Goal: Task Accomplishment & Management: Use online tool/utility

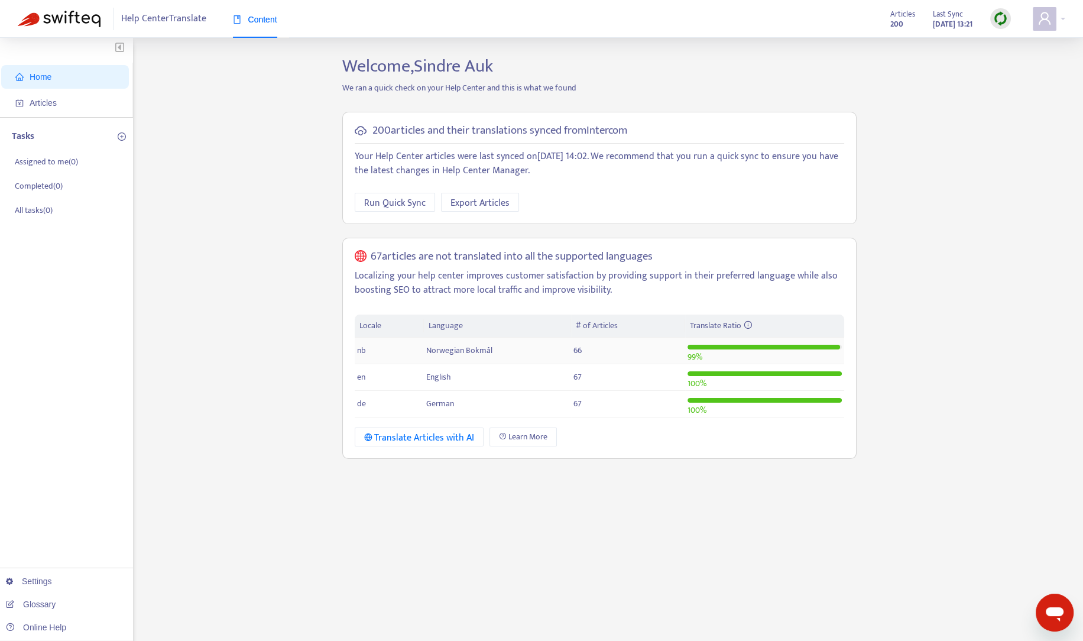
click at [410, 359] on td "nb" at bounding box center [390, 350] width 70 height 27
click at [38, 100] on span "Articles" at bounding box center [43, 102] width 27 height 9
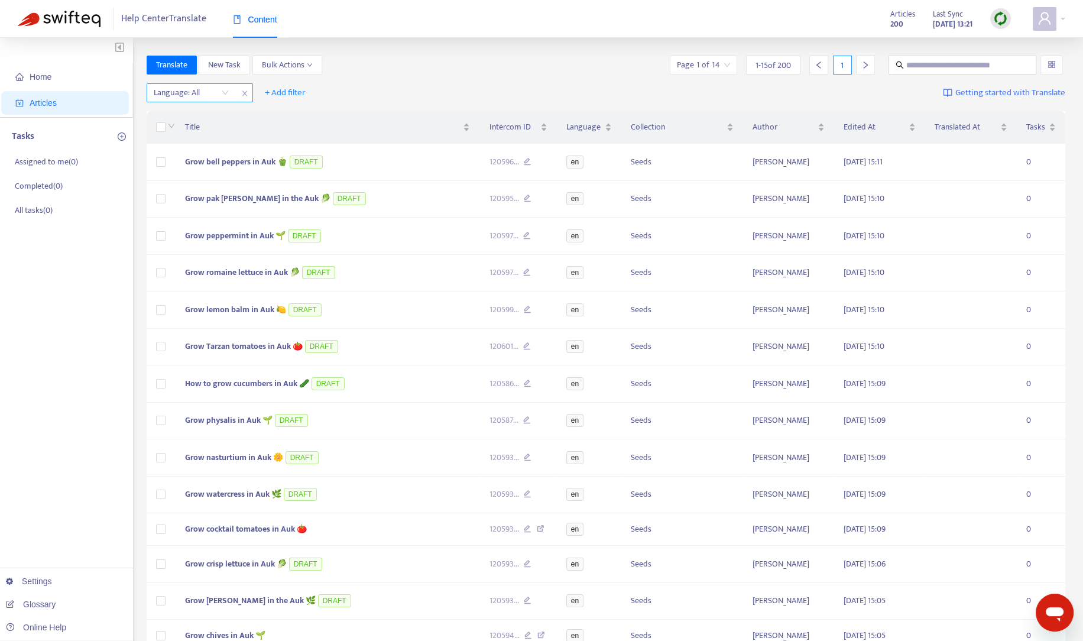
click at [226, 100] on div "Language: All" at bounding box center [191, 93] width 88 height 18
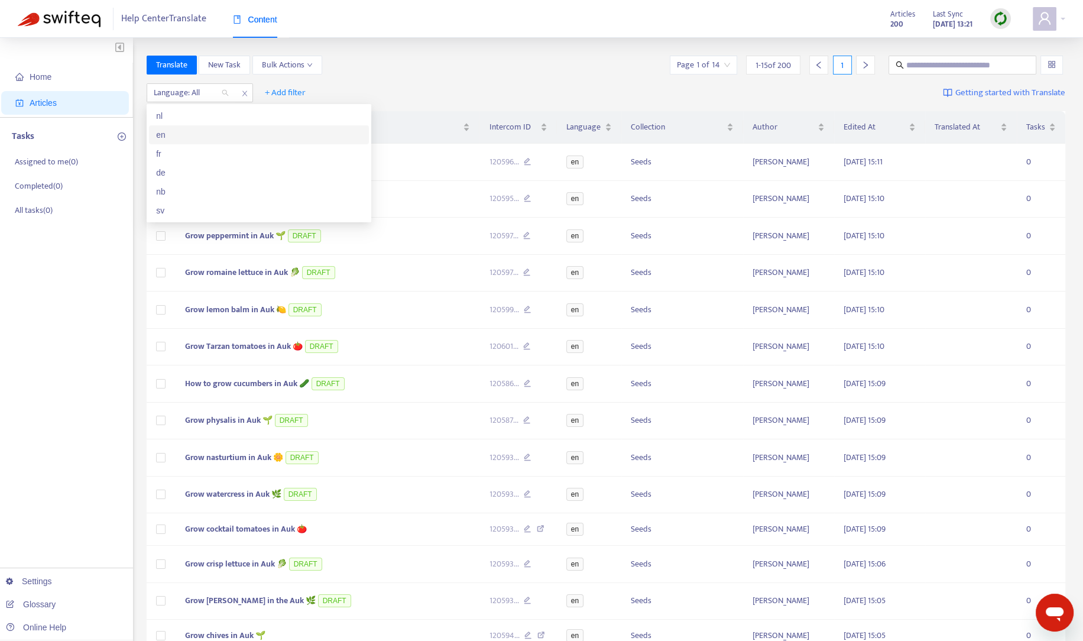
click at [182, 138] on div "en" at bounding box center [259, 134] width 206 height 13
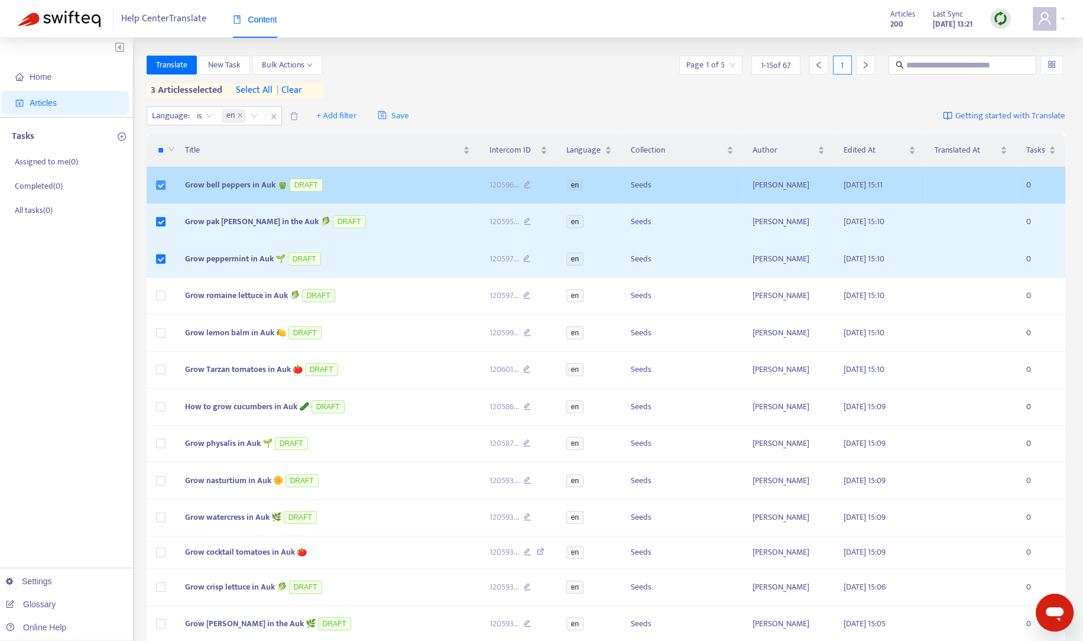
click at [161, 179] on label at bounding box center [160, 184] width 9 height 13
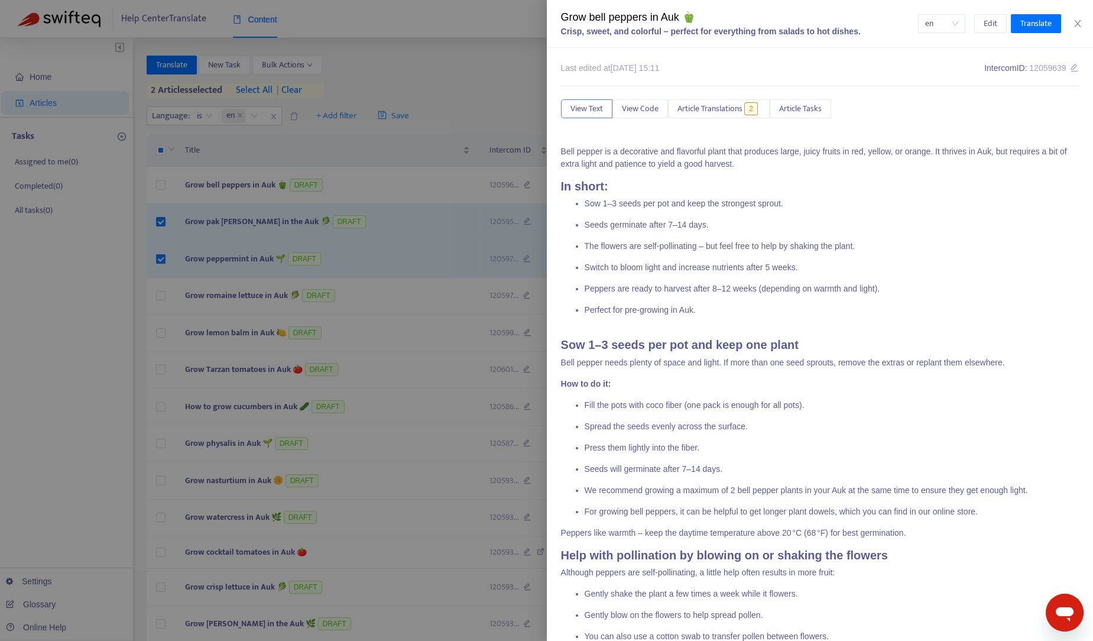
click at [159, 222] on div at bounding box center [546, 320] width 1093 height 641
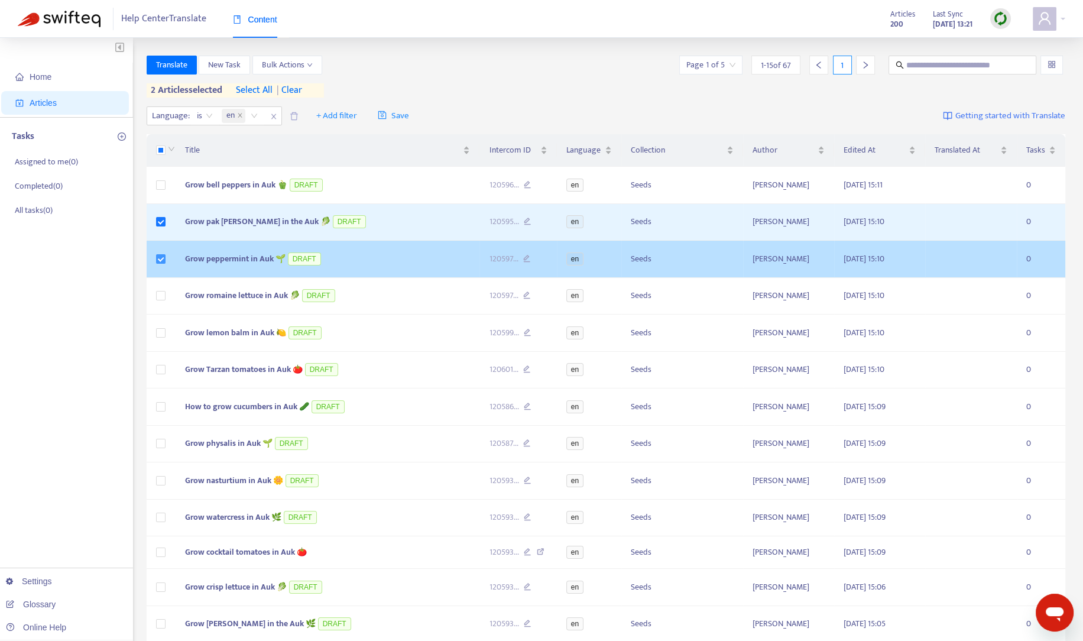
click at [157, 264] on label at bounding box center [160, 258] width 9 height 13
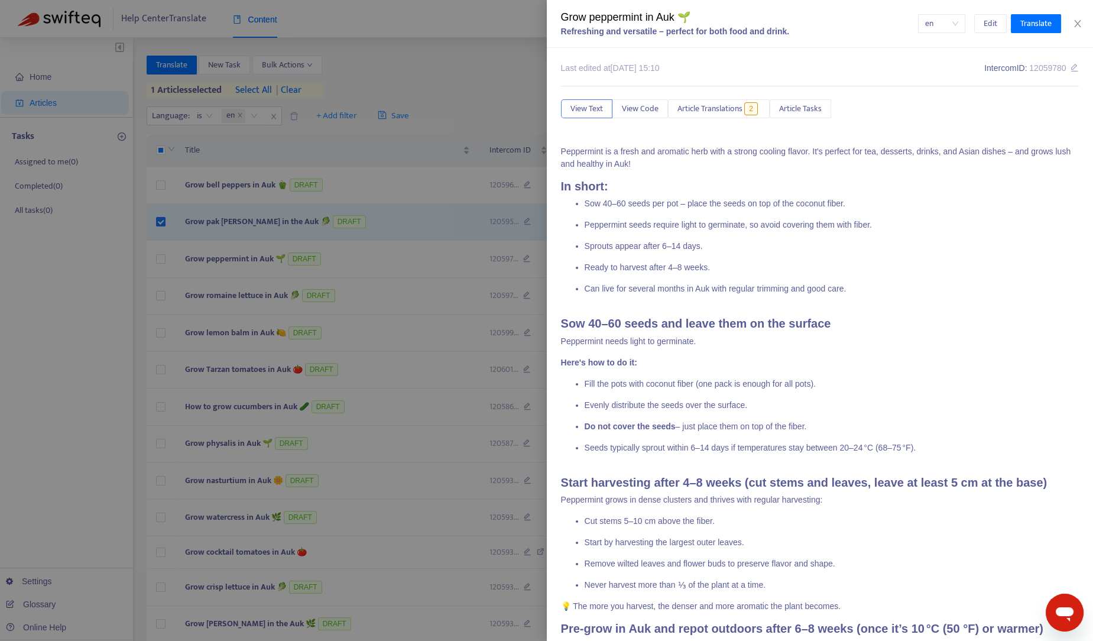
click at [154, 226] on div at bounding box center [546, 320] width 1093 height 641
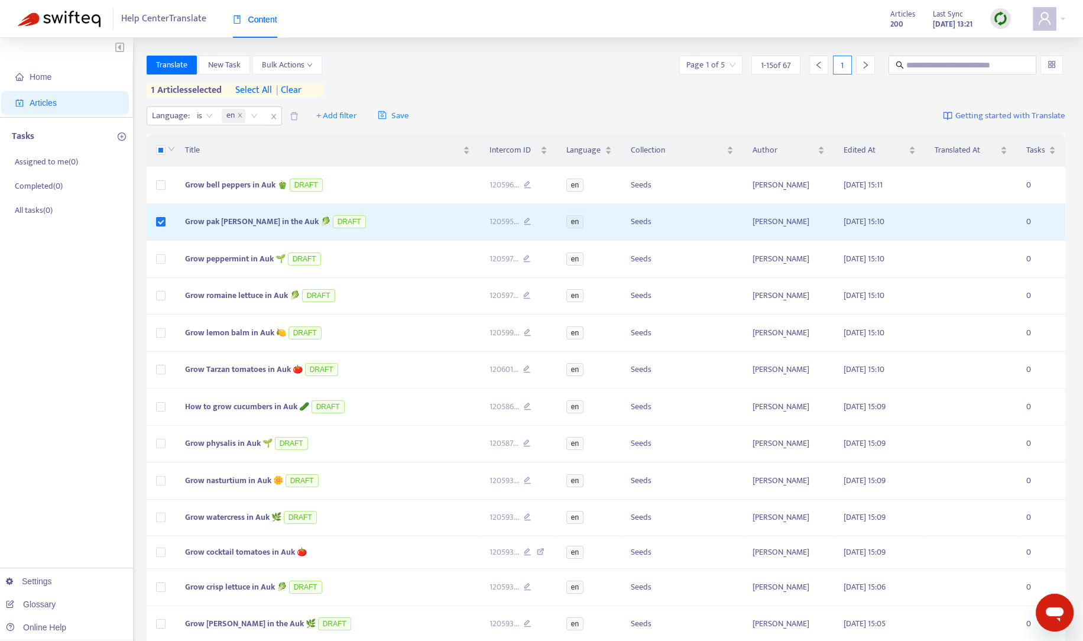
click at [154, 226] on td at bounding box center [161, 222] width 29 height 37
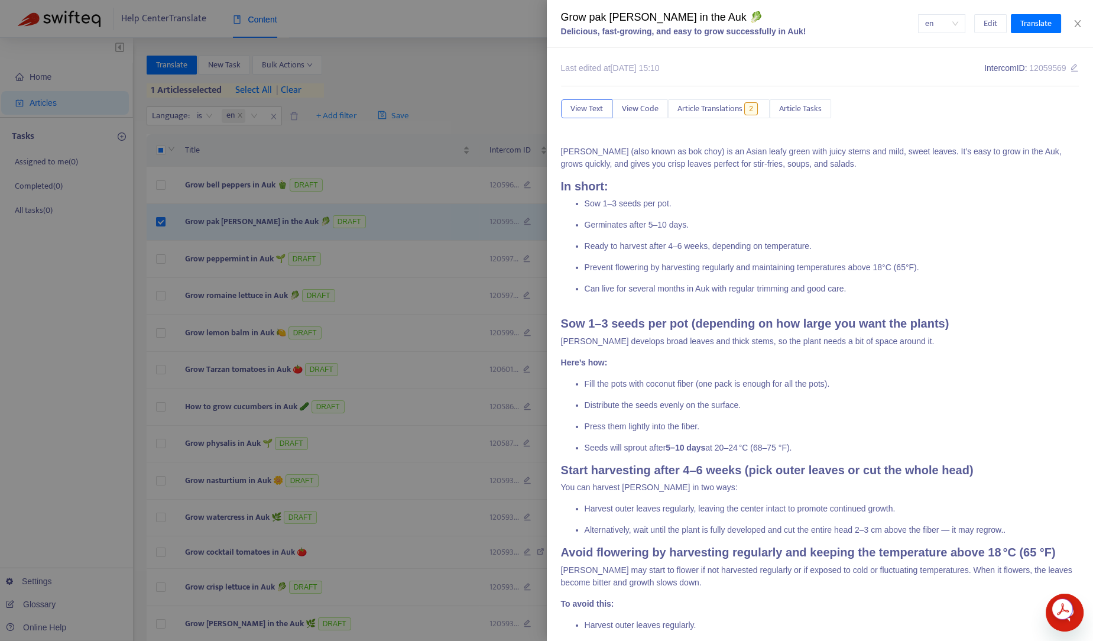
click at [245, 194] on div at bounding box center [546, 320] width 1093 height 641
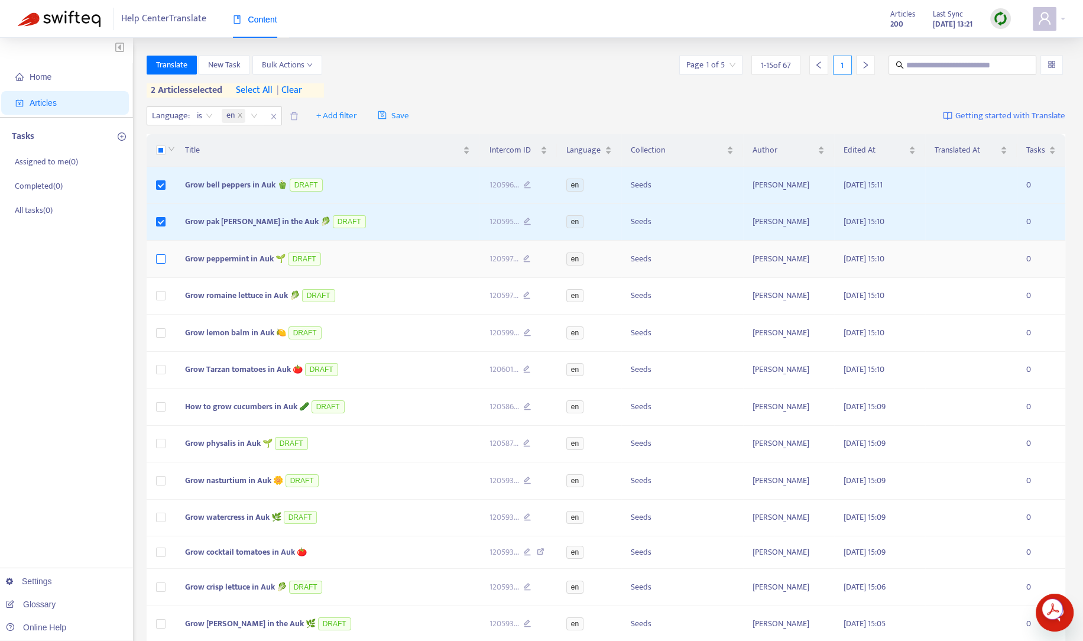
click at [158, 252] on label at bounding box center [160, 258] width 9 height 13
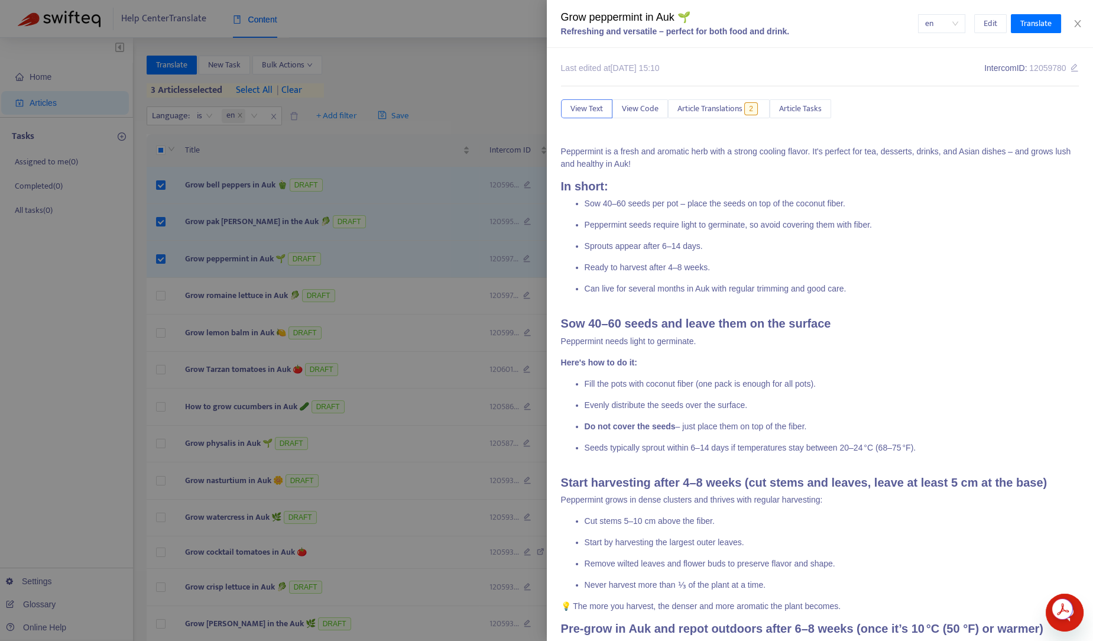
click at [412, 89] on div at bounding box center [546, 320] width 1093 height 641
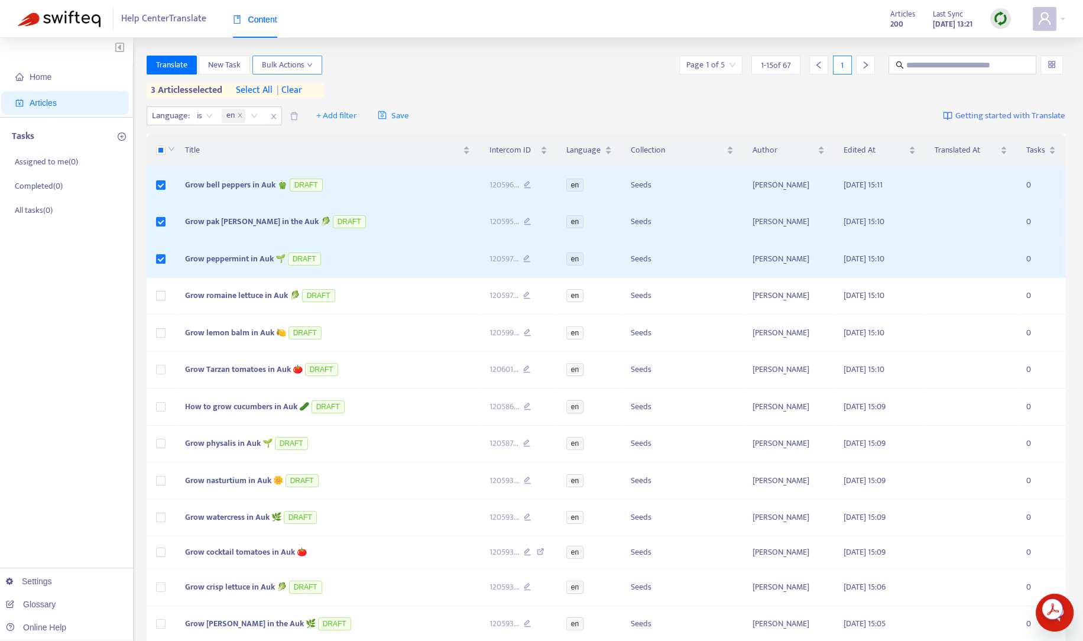
click at [263, 68] on span "Bulk Actions" at bounding box center [287, 65] width 51 height 13
click at [180, 66] on span "Translate" at bounding box center [171, 65] width 31 height 13
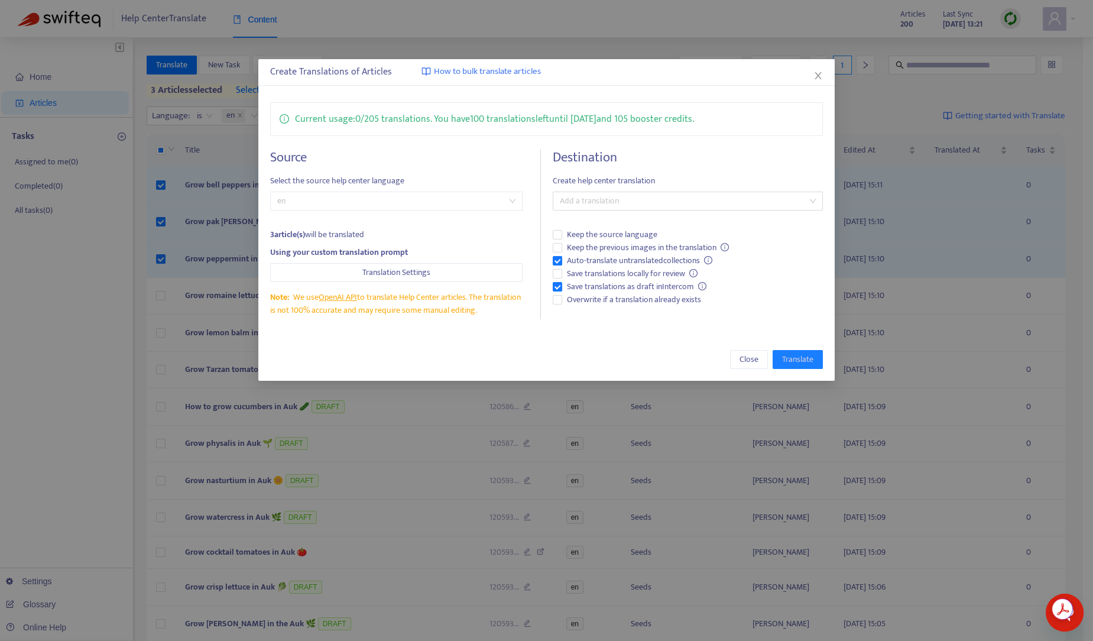
click at [432, 208] on span "en" at bounding box center [396, 201] width 238 height 18
click at [436, 143] on div "Current usage: 0 / 205 translations . You have 100 translations left until 9/1/…" at bounding box center [546, 210] width 577 height 241
click at [399, 271] on span "Translation Settings" at bounding box center [396, 272] width 68 height 13
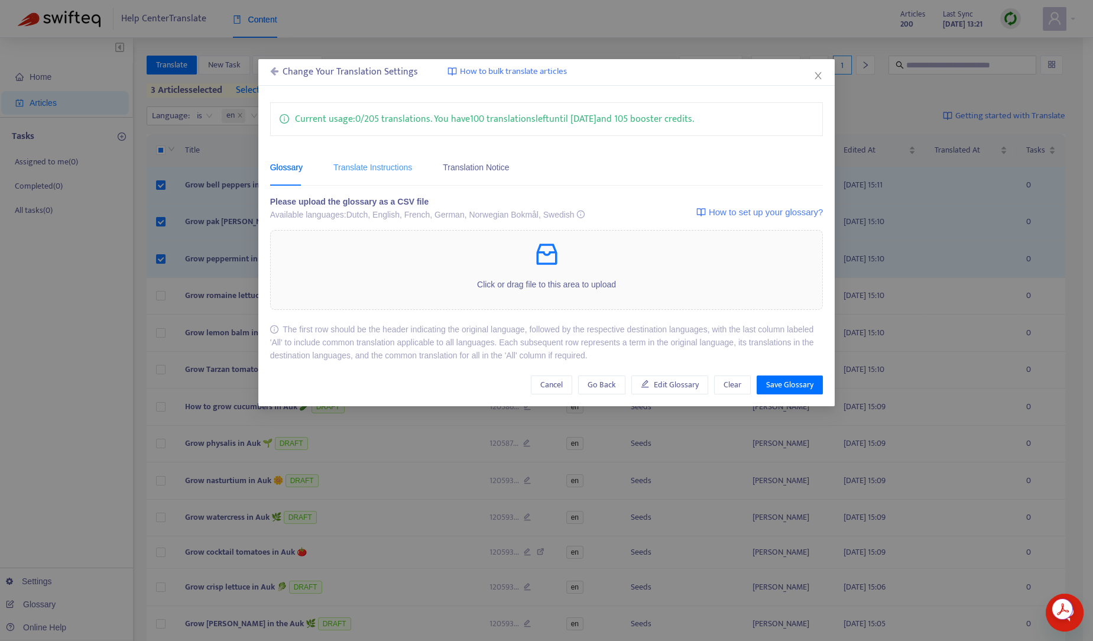
click at [385, 160] on div "Translate Instructions" at bounding box center [372, 168] width 79 height 36
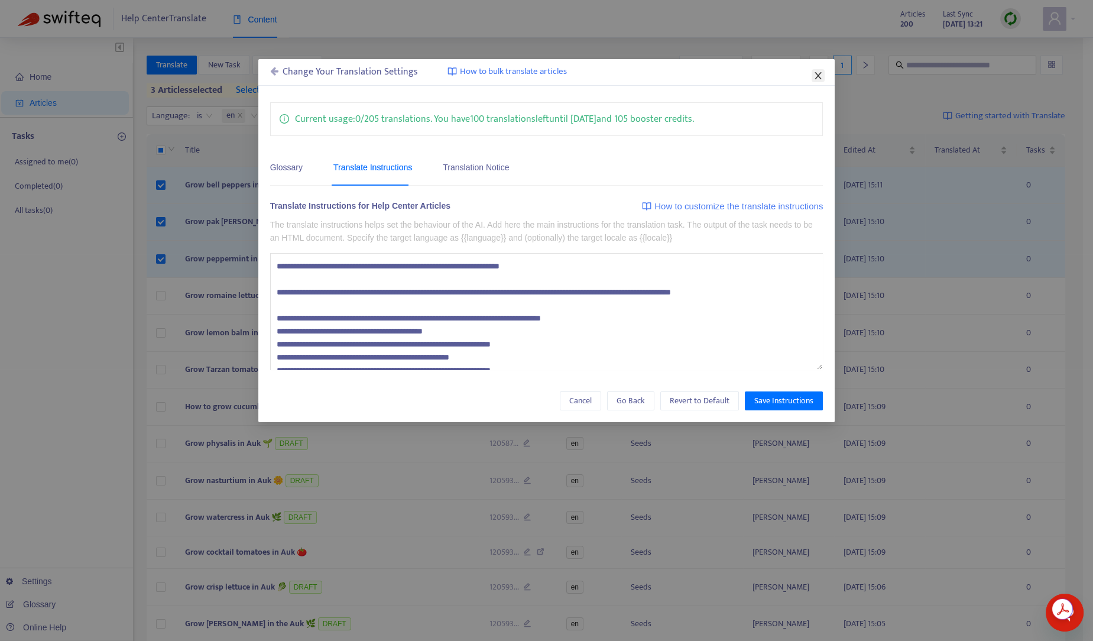
click at [818, 75] on icon "close" at bounding box center [818, 75] width 7 height 7
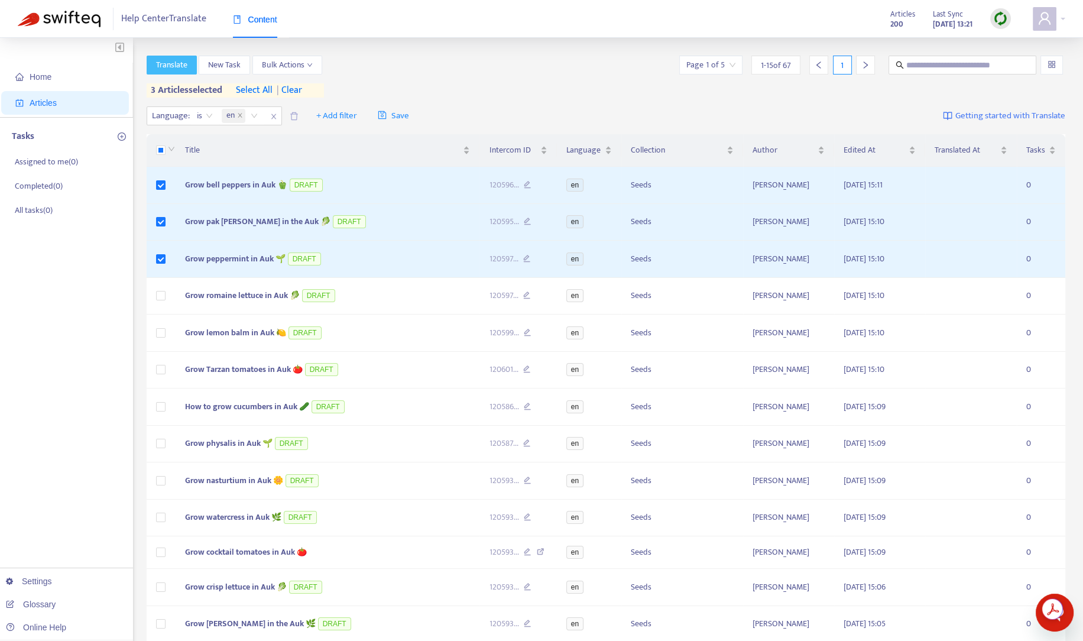
click at [173, 67] on span "Translate" at bounding box center [171, 65] width 31 height 13
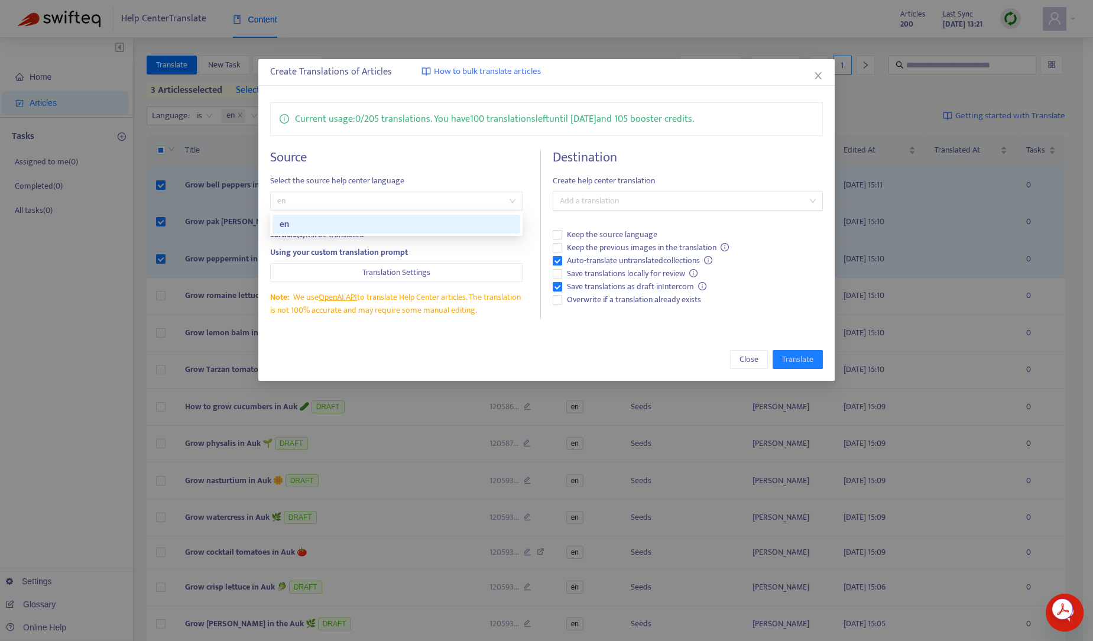
click at [376, 203] on span "en" at bounding box center [396, 201] width 238 height 18
click at [814, 75] on icon "close" at bounding box center [817, 75] width 9 height 9
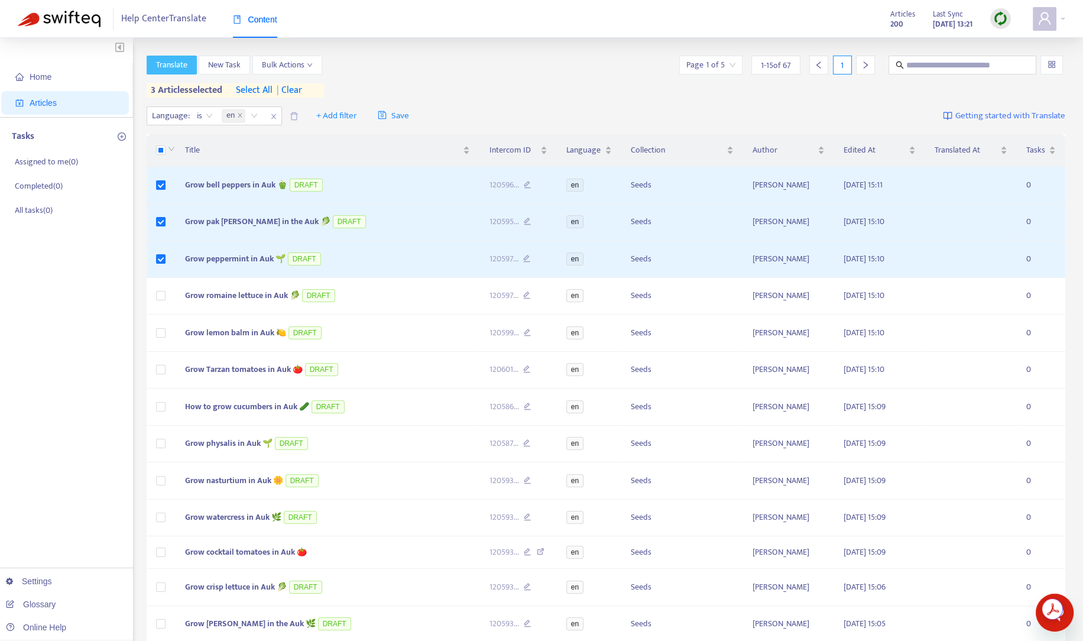
click at [176, 61] on span "Translate" at bounding box center [171, 65] width 31 height 13
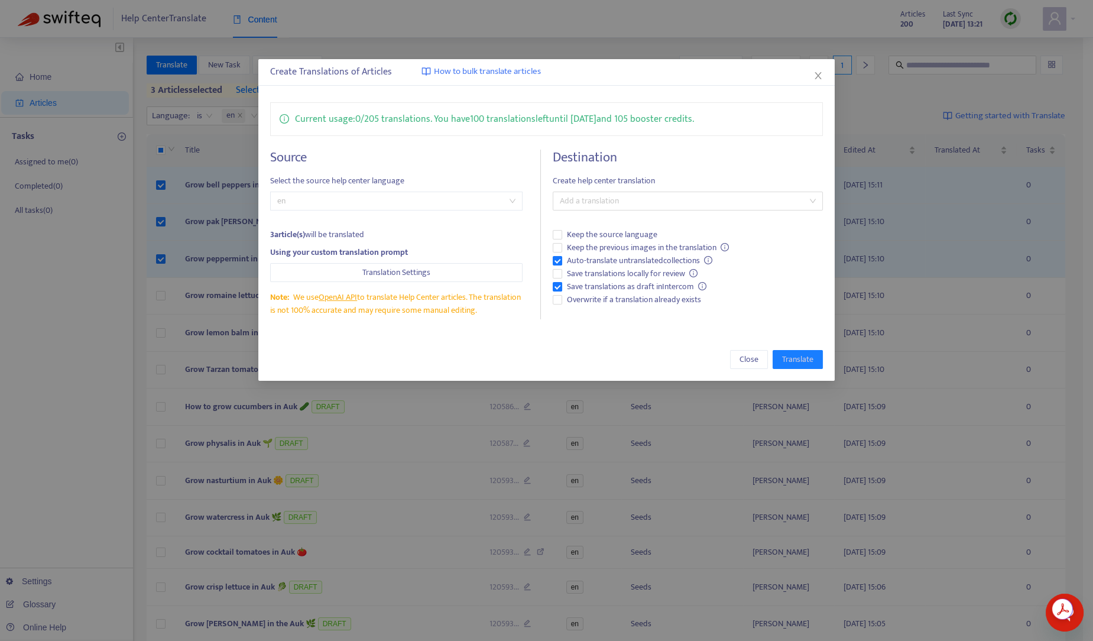
click at [359, 206] on span "en" at bounding box center [396, 201] width 238 height 18
click at [367, 267] on span "Translation Settings" at bounding box center [396, 272] width 68 height 13
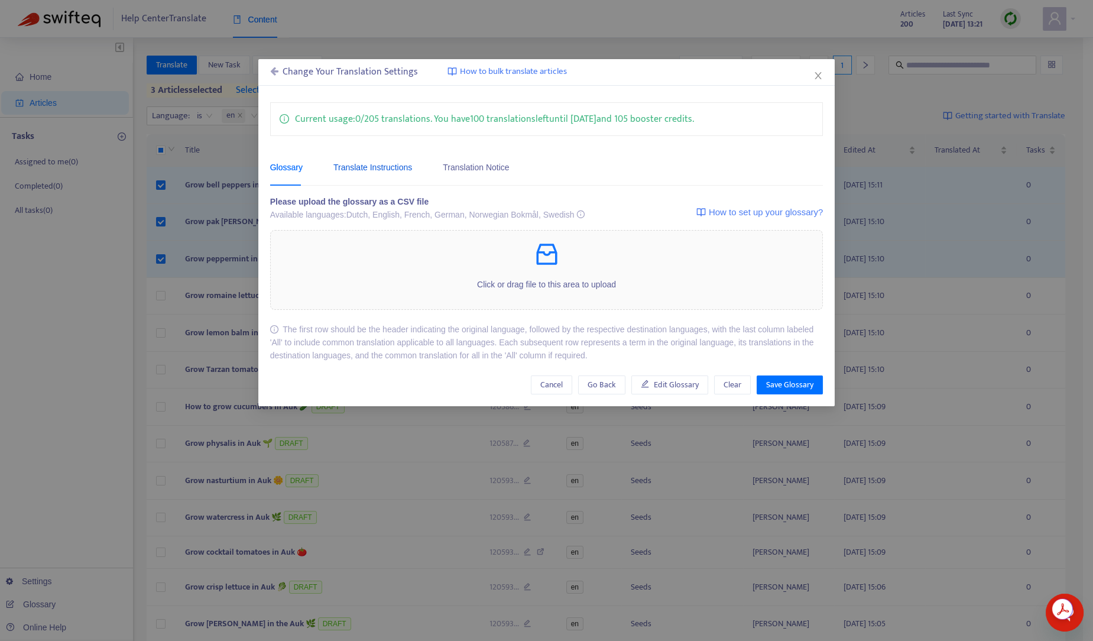
click at [402, 161] on div "Translate Instructions" at bounding box center [372, 167] width 79 height 13
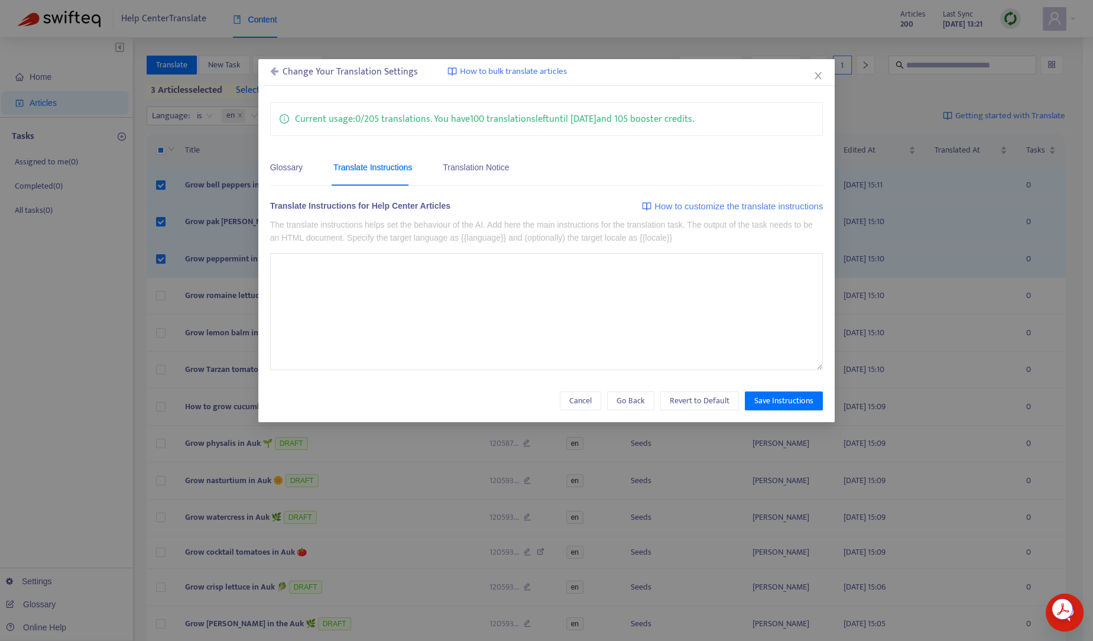
type textarea "**********"
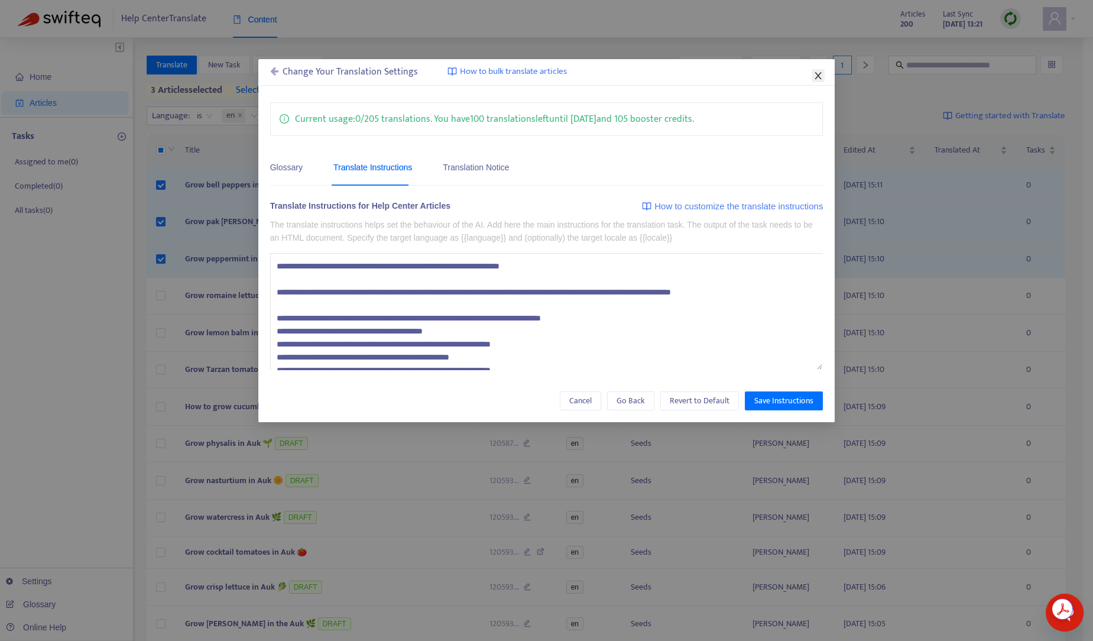
click at [819, 72] on icon "close" at bounding box center [817, 75] width 9 height 9
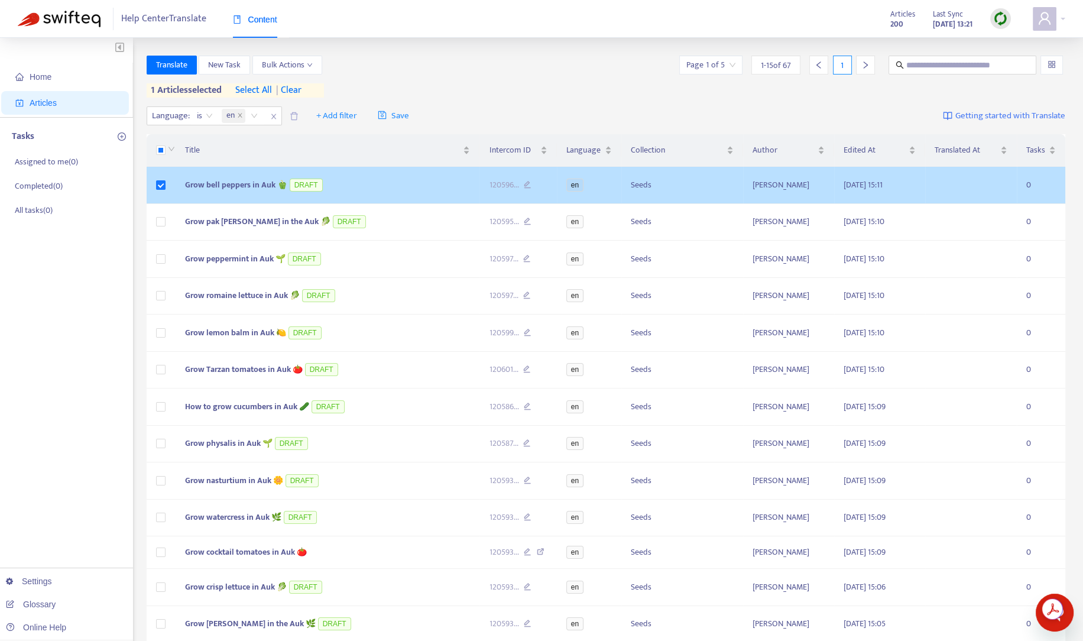
click at [157, 196] on td at bounding box center [161, 185] width 29 height 37
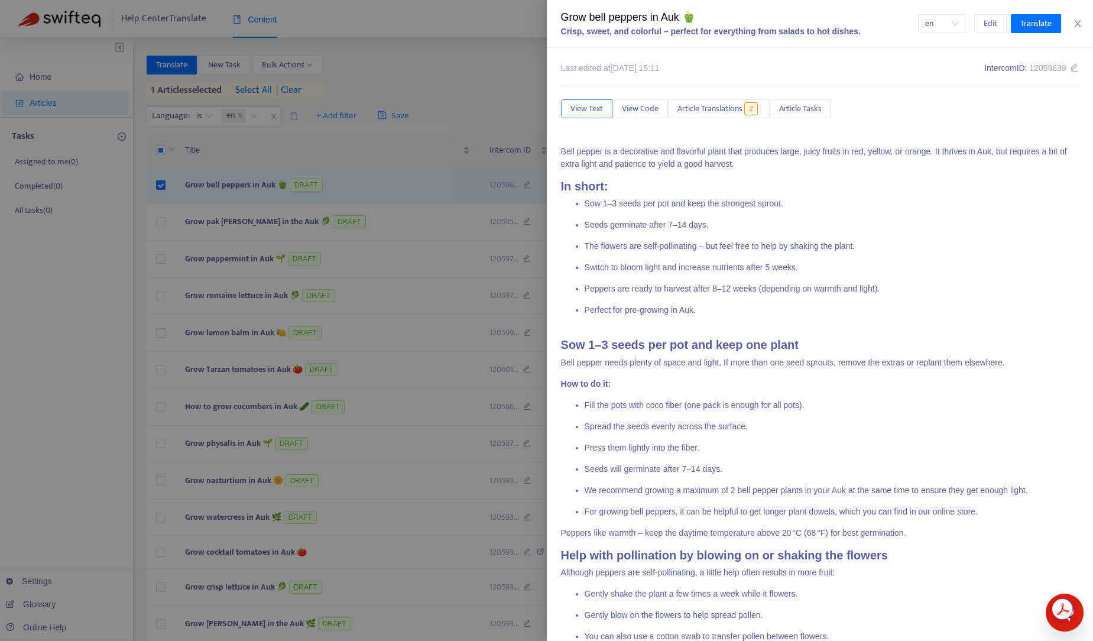
click at [160, 184] on div at bounding box center [546, 320] width 1093 height 641
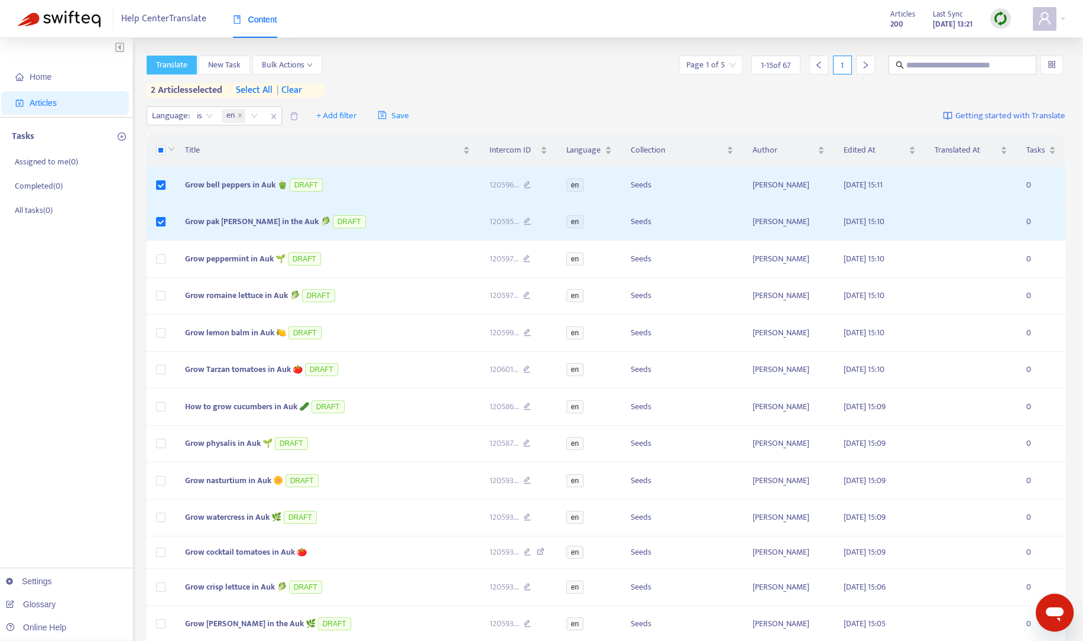
click at [190, 62] on button "Translate" at bounding box center [172, 65] width 50 height 19
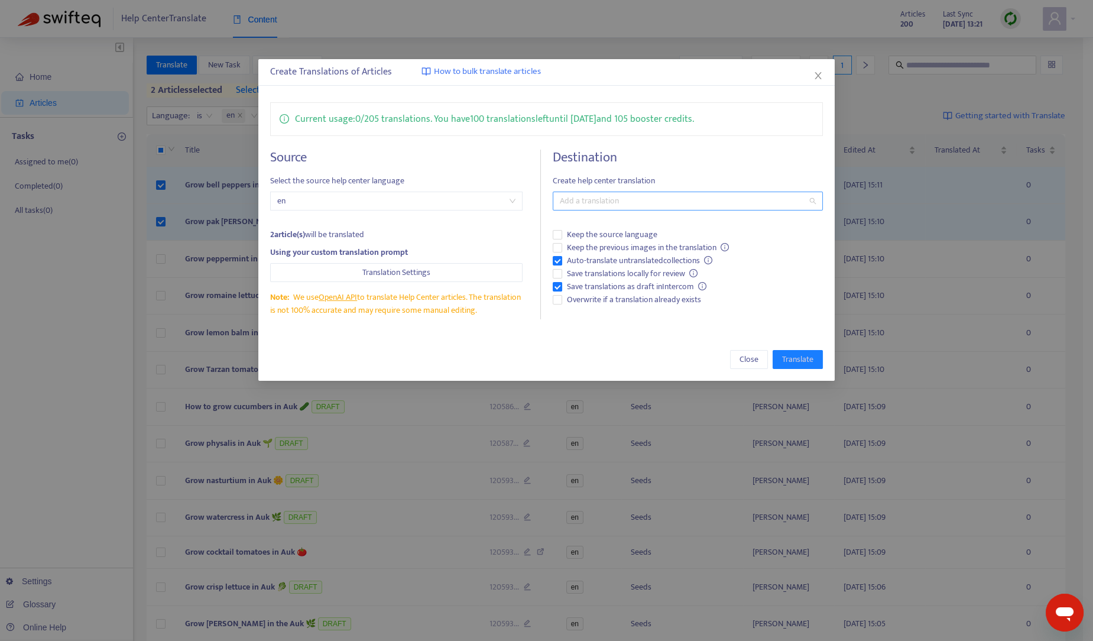
click at [633, 204] on div at bounding box center [682, 201] width 252 height 14
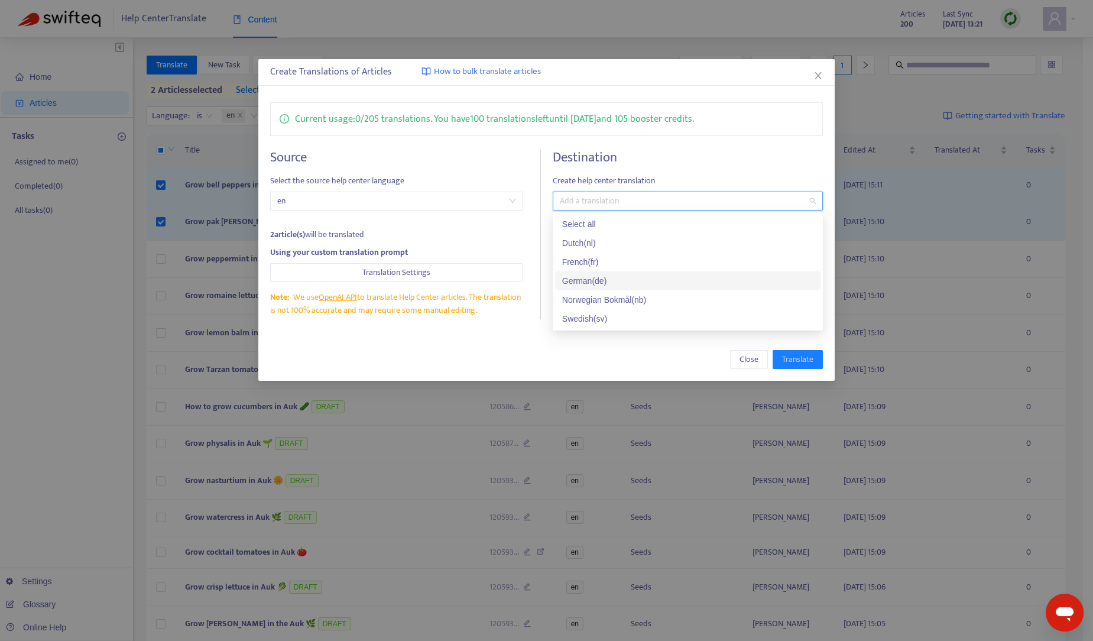
click at [600, 285] on div "German ( de )" at bounding box center [687, 280] width 251 height 13
click at [820, 72] on icon "close" at bounding box center [817, 75] width 9 height 9
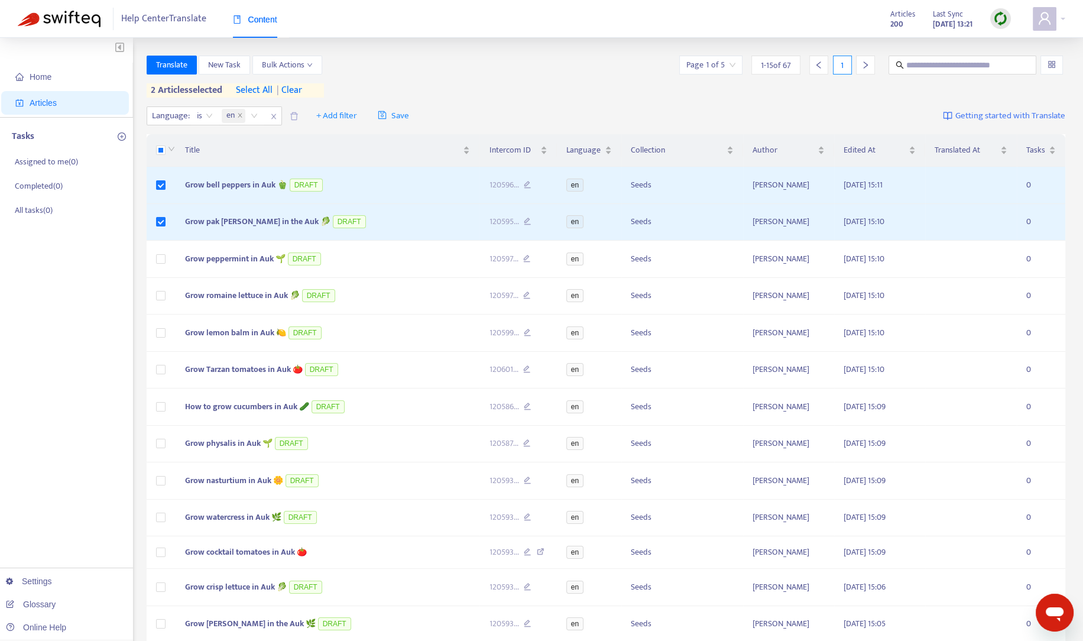
click at [582, 60] on div "Translate New Task Bulk Actions Page 1 of 5 1 - 15 of 67 1" at bounding box center [606, 65] width 919 height 19
click at [1055, 8] on span at bounding box center [1044, 19] width 24 height 24
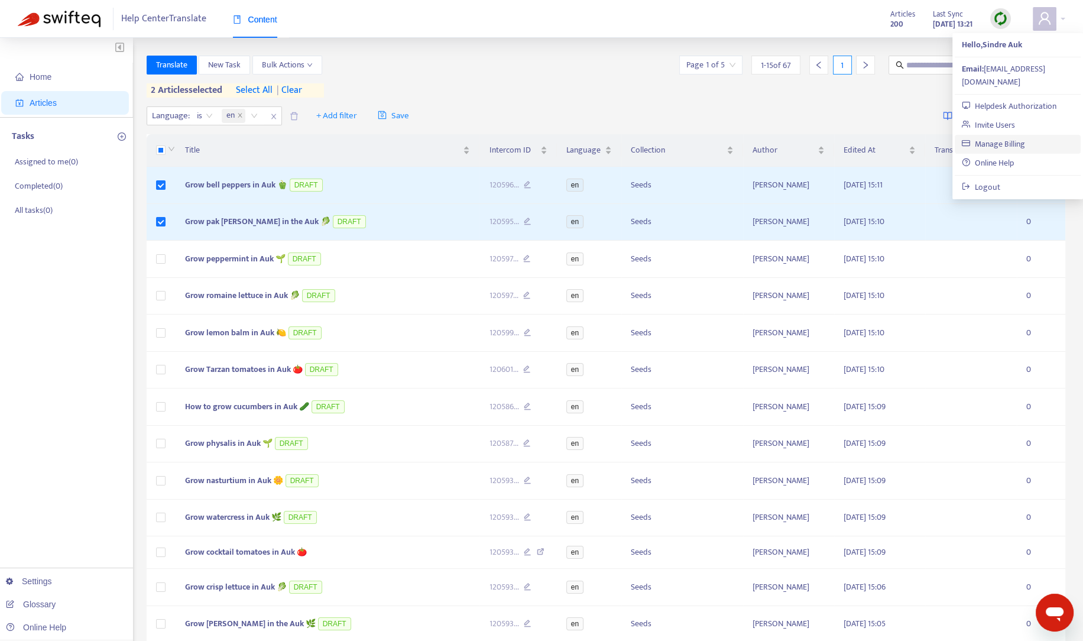
click at [993, 137] on link "Manage Billing" at bounding box center [992, 144] width 63 height 14
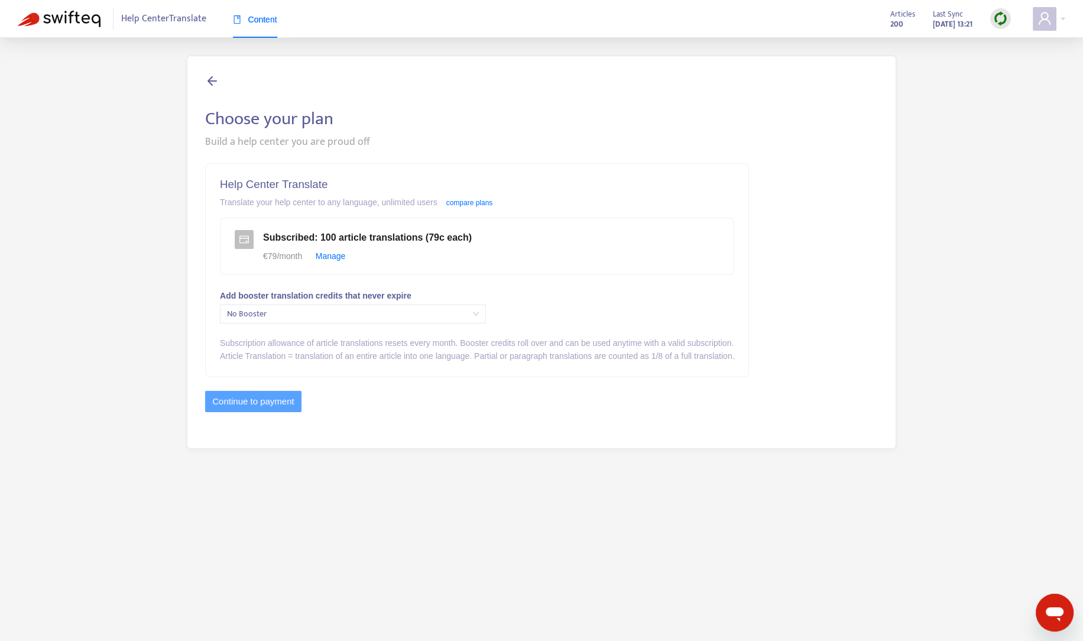
click at [206, 80] on icon at bounding box center [212, 80] width 14 height 15
